Goal: Find specific page/section: Find specific page/section

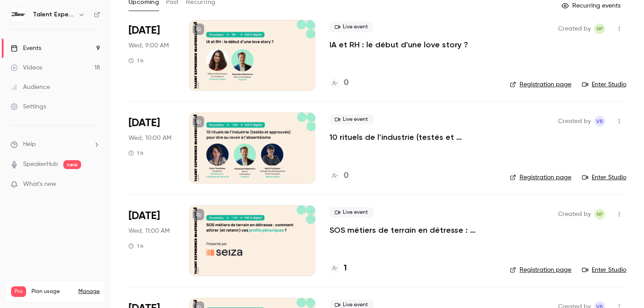
scroll to position [62, 0]
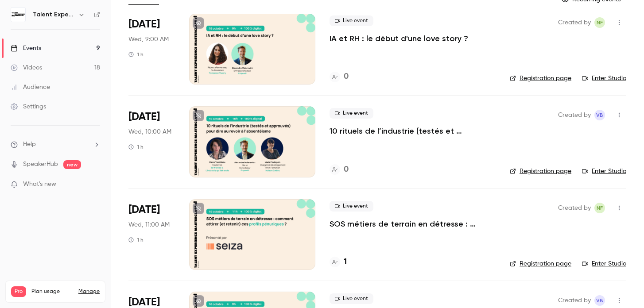
click at [62, 19] on h6 "Talent Experience Masterclass" at bounding box center [54, 14] width 42 height 9
click at [76, 15] on button "button" at bounding box center [81, 14] width 11 height 11
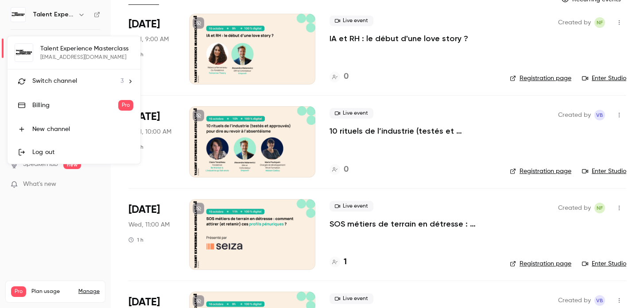
click at [77, 77] on div "Switch channel 3" at bounding box center [77, 81] width 91 height 9
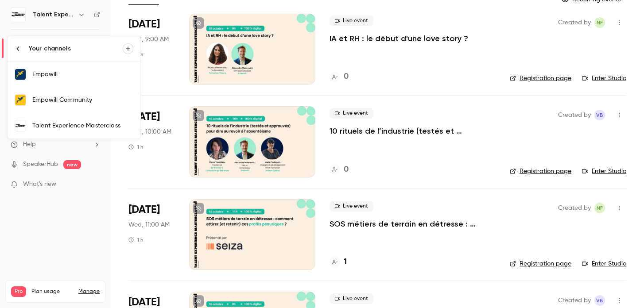
click at [80, 76] on div "Empowill" at bounding box center [82, 74] width 101 height 9
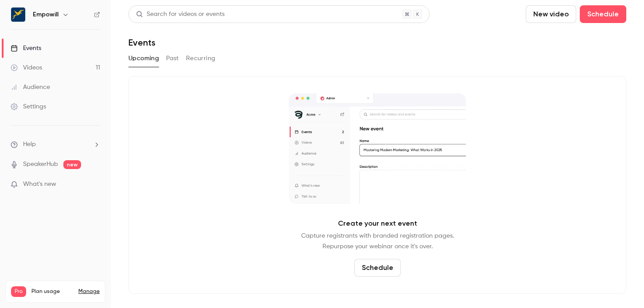
click at [166, 60] on button "Past" at bounding box center [172, 58] width 13 height 14
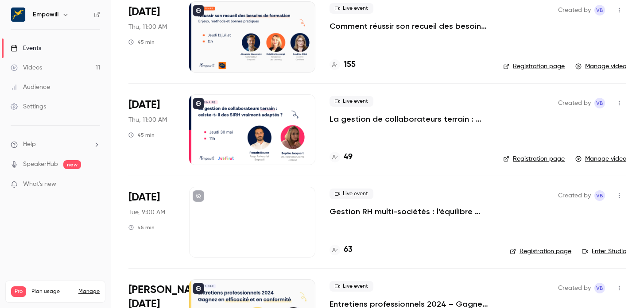
scroll to position [725, 0]
